Goal: Task Accomplishment & Management: Use online tool/utility

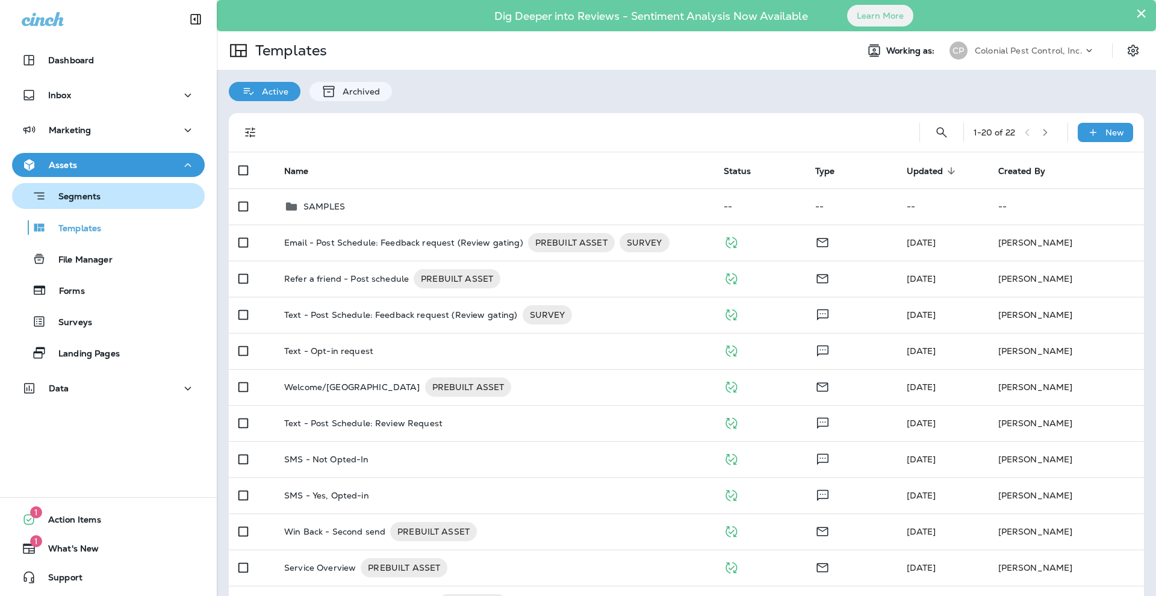
scroll to position [168, 0]
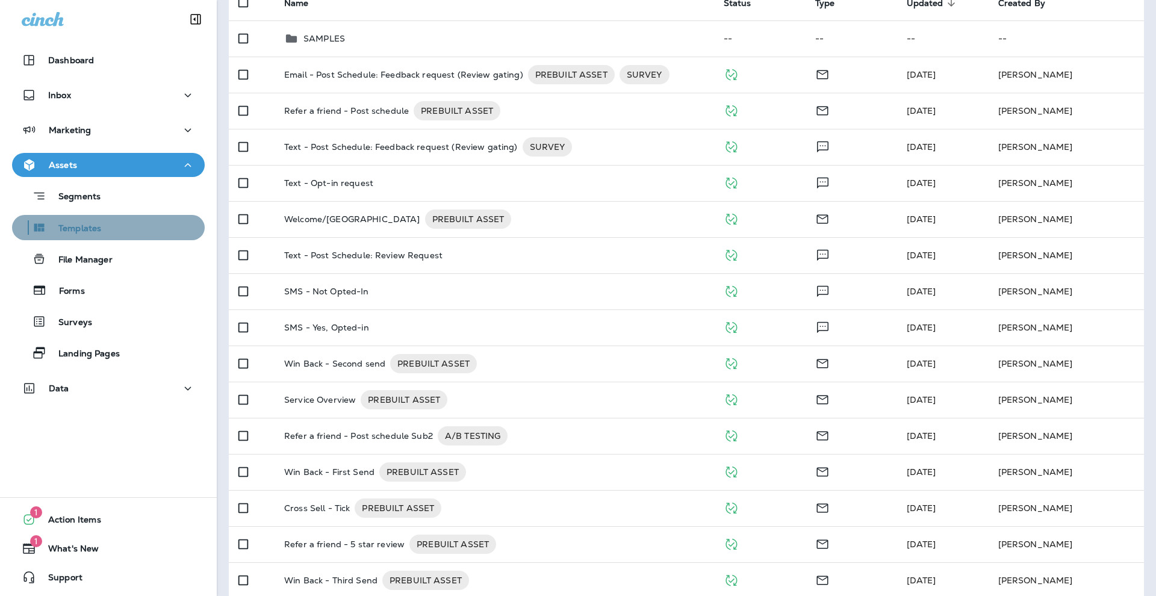
click at [83, 232] on p "Templates" at bounding box center [73, 228] width 55 height 11
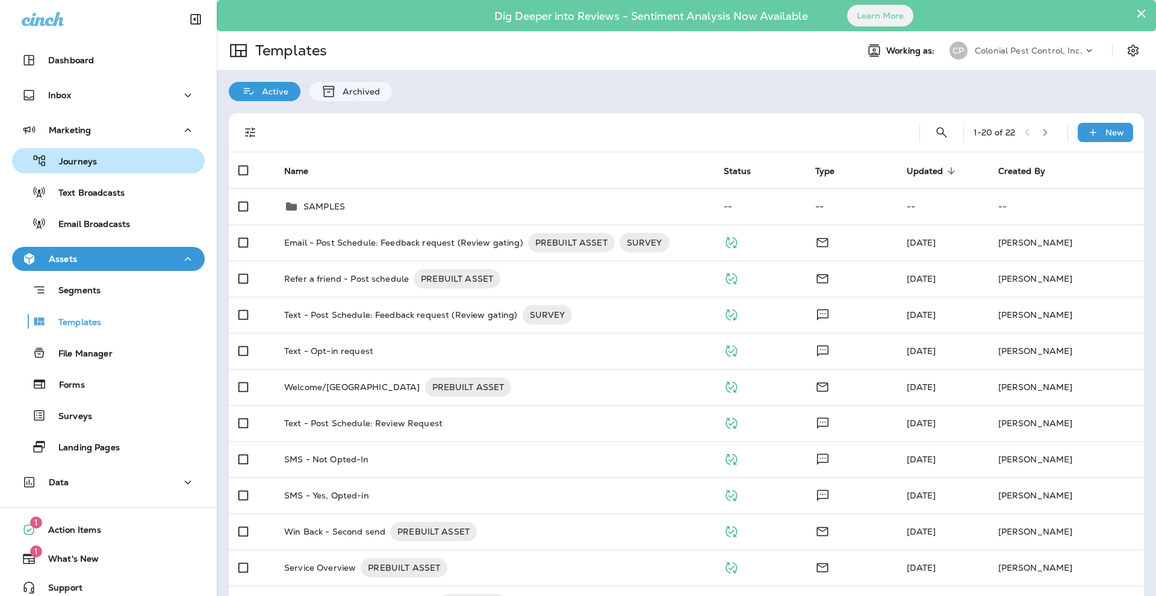
scroll to position [332, 0]
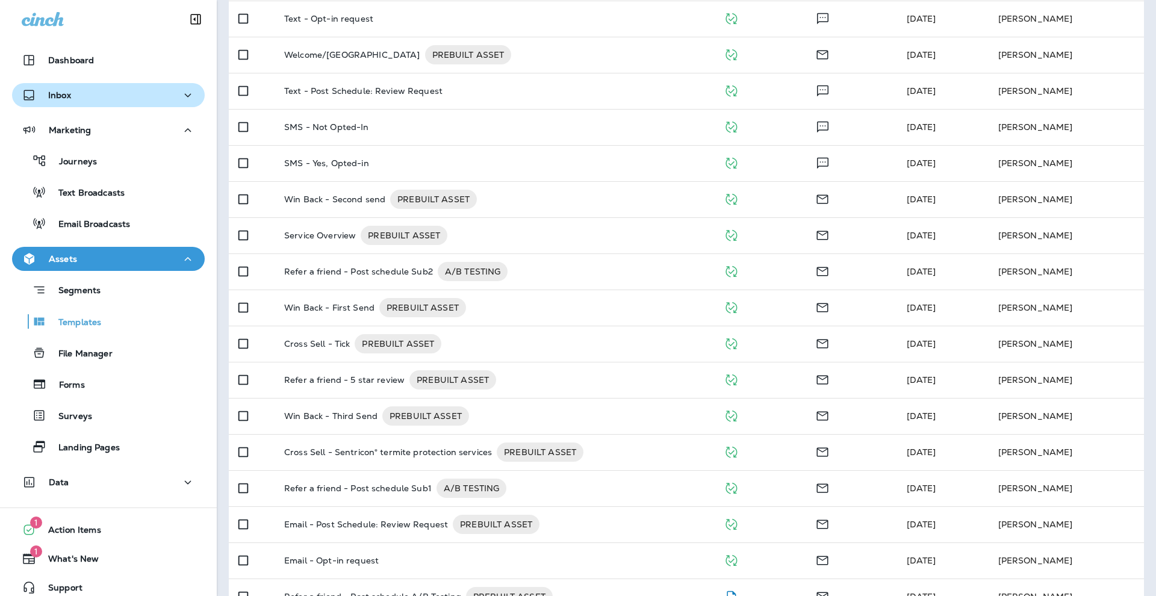
click at [186, 95] on icon "button" at bounding box center [188, 95] width 7 height 4
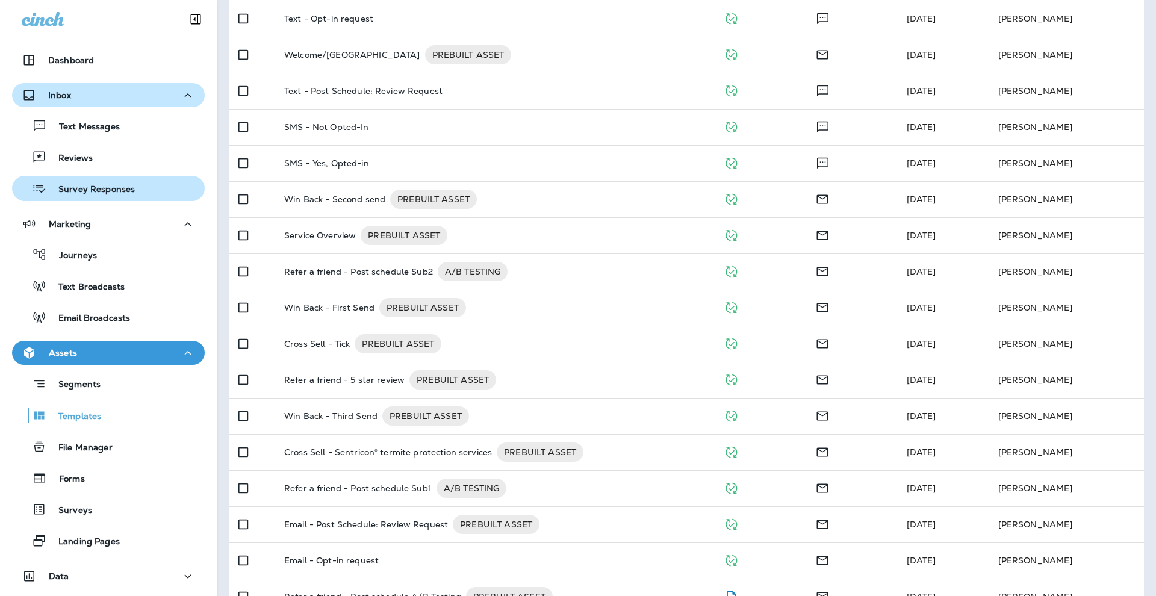
click at [142, 178] on button "Survey Responses" at bounding box center [108, 188] width 193 height 25
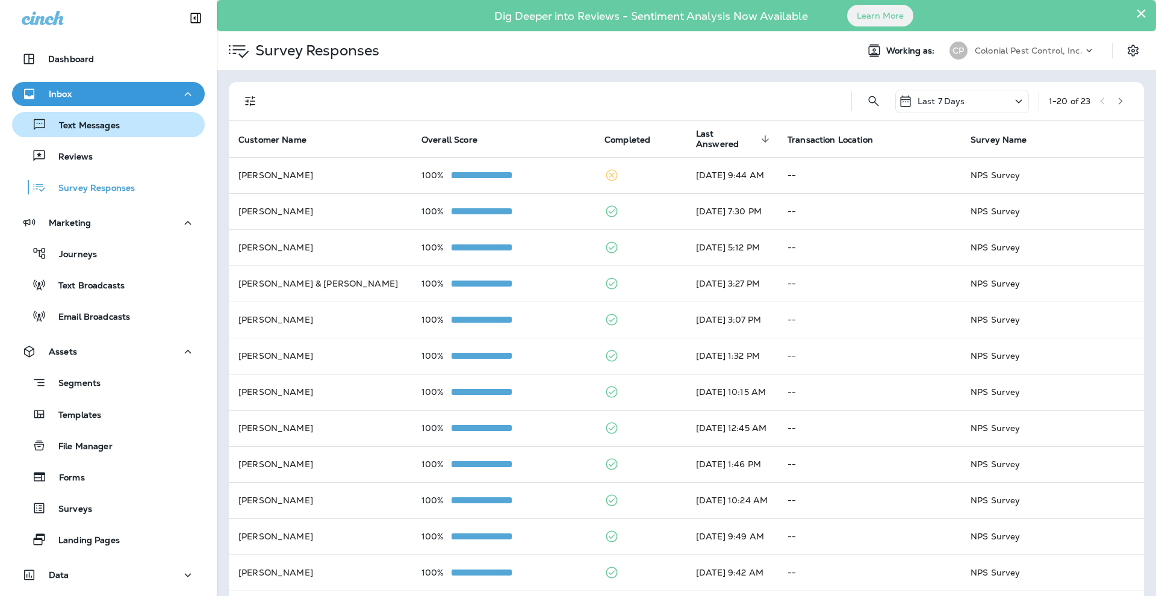
click at [119, 131] on p "Text Messages" at bounding box center [83, 125] width 73 height 11
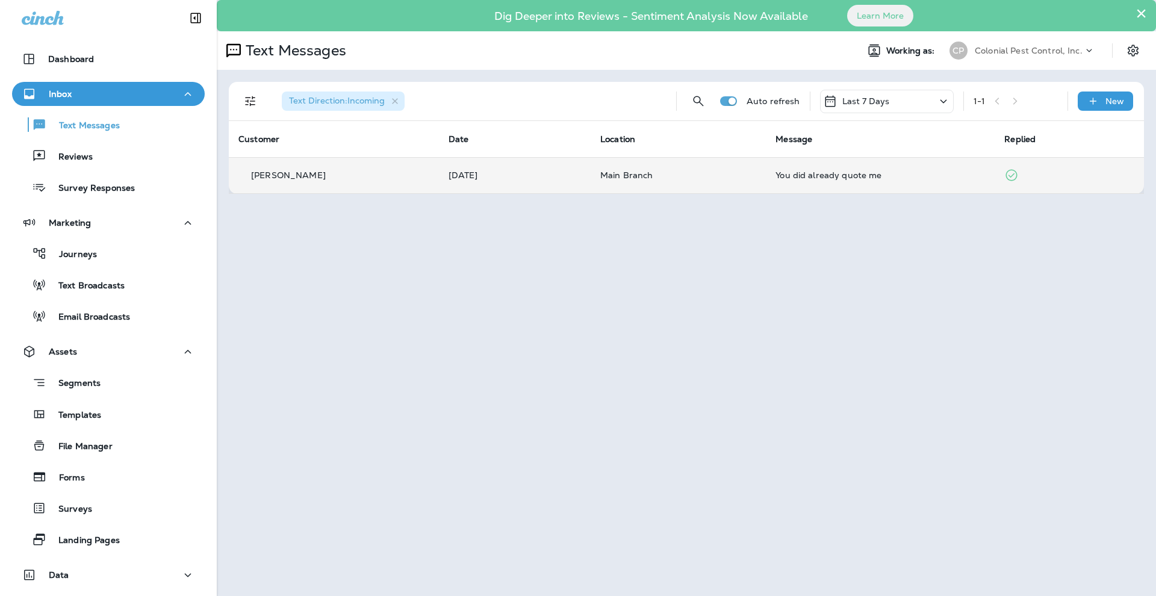
click at [733, 166] on td "Main Branch" at bounding box center [678, 175] width 175 height 36
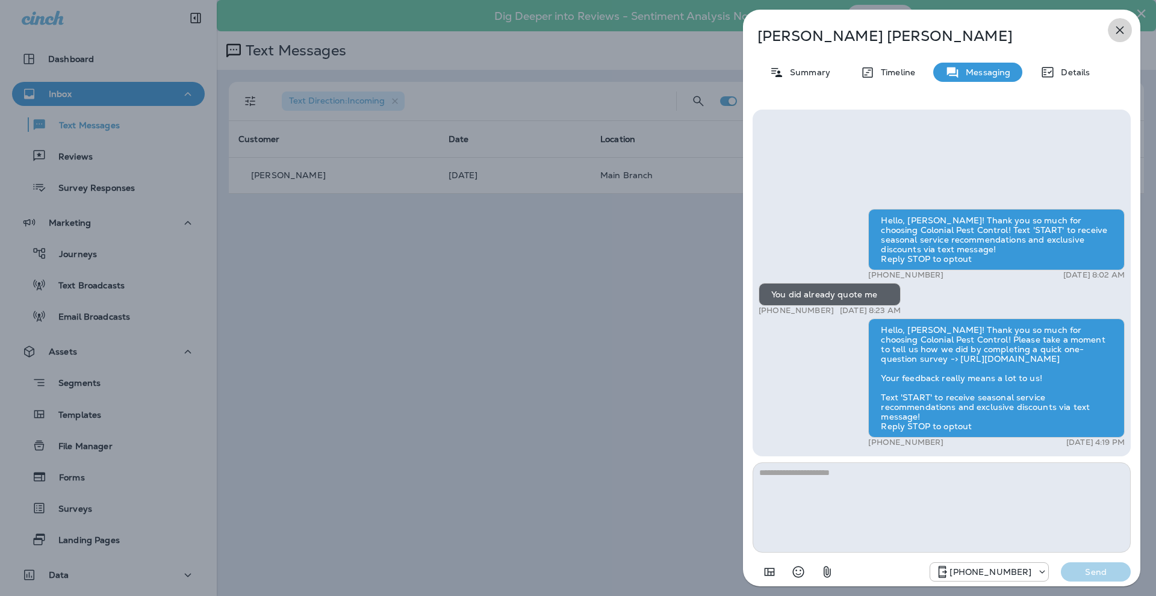
click at [1114, 30] on icon "button" at bounding box center [1120, 30] width 14 height 14
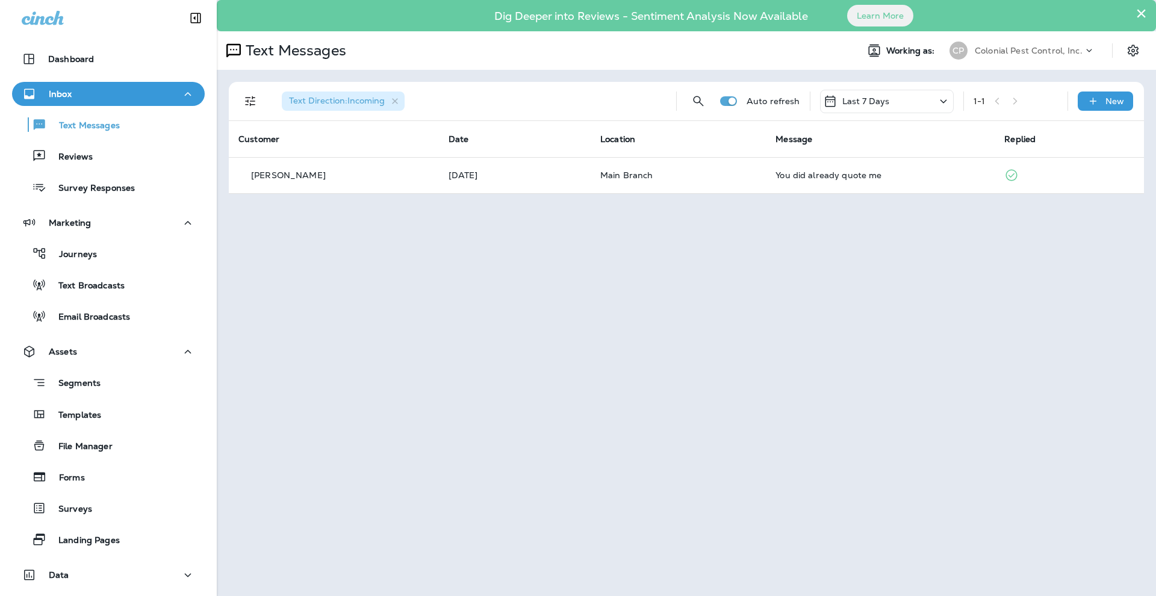
click at [837, 204] on div "× Dig Deeper into Reviews - Sentiment Analysis Now Available Learn More Text Me…" at bounding box center [687, 298] width 940 height 596
